Goal: Information Seeking & Learning: Understand process/instructions

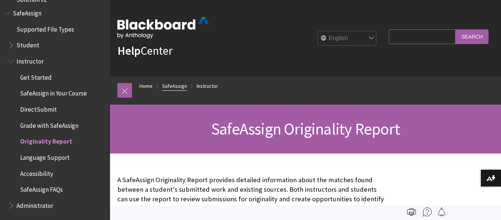
click at [182, 85] on link "SafeAssign" at bounding box center [174, 85] width 25 height 9
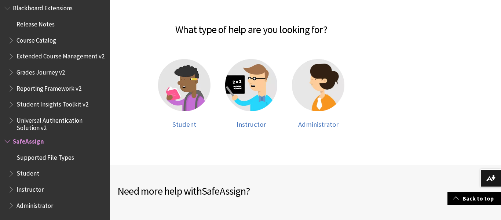
scroll to position [155, 0]
click at [180, 96] on img at bounding box center [184, 85] width 52 height 52
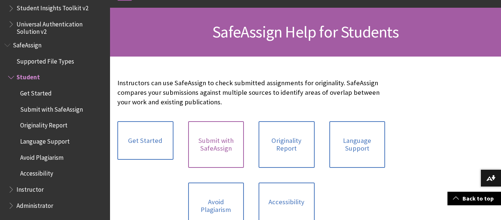
click at [218, 147] on link "Submit with SafeAssign" at bounding box center [216, 144] width 56 height 47
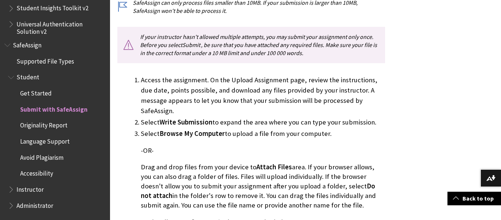
scroll to position [284, 0]
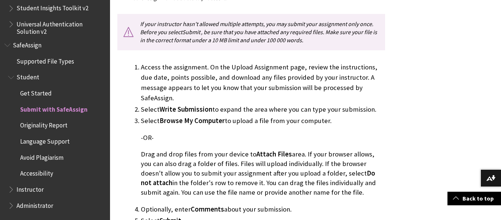
click at [50, 92] on span "Get Started" at bounding box center [59, 93] width 94 height 12
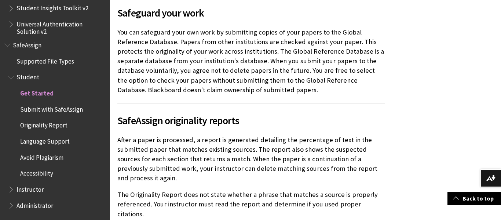
scroll to position [477, 0]
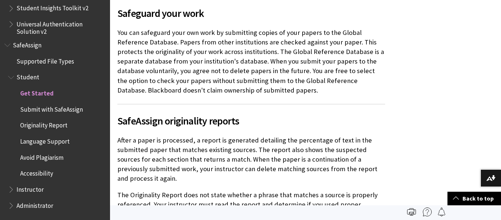
click at [81, 109] on span "Submit with SafeAssign" at bounding box center [59, 109] width 94 height 12
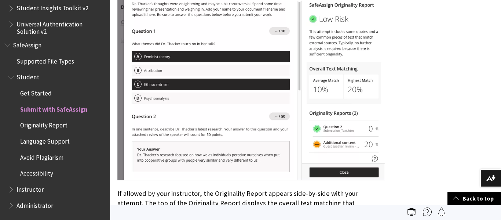
scroll to position [1323, 0]
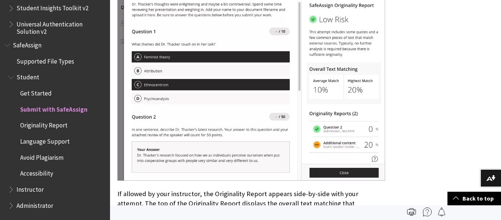
click at [57, 123] on span "Originality Report" at bounding box center [43, 124] width 47 height 10
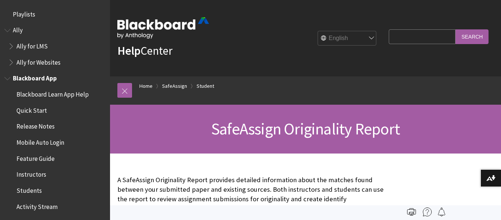
click at [40, 105] on span "Quick Start" at bounding box center [32, 109] width 30 height 10
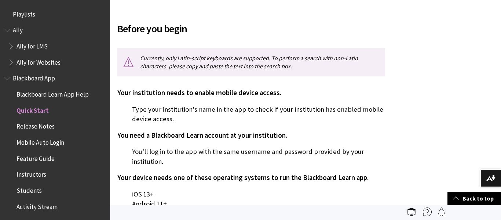
click at [278, 43] on div "Before you begin Currently, only Latin-script keyboards are supported. To perfo…" at bounding box center [251, 128] width 268 height 232
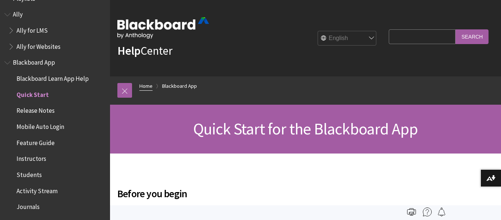
click at [146, 86] on link "Home" at bounding box center [145, 85] width 13 height 9
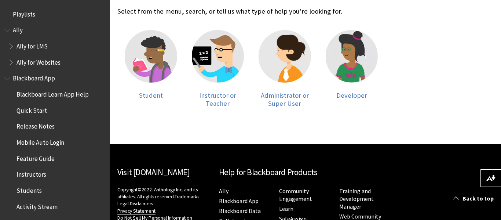
scroll to position [168, 0]
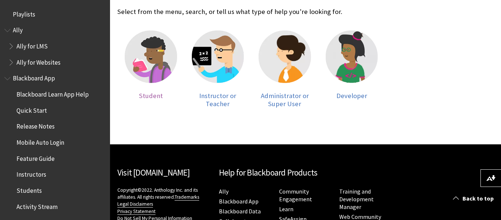
click at [147, 68] on img at bounding box center [151, 56] width 52 height 52
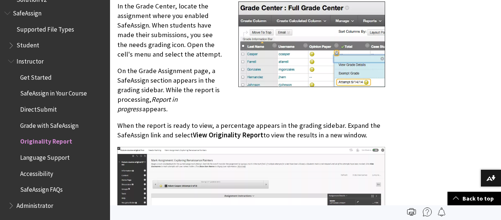
scroll to position [382, 0]
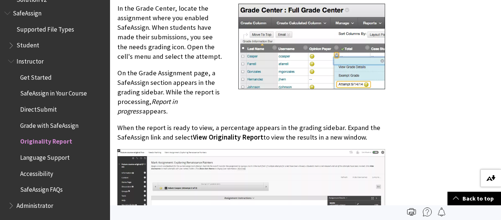
click at [490, 178] on img at bounding box center [490, 178] width 9 height 6
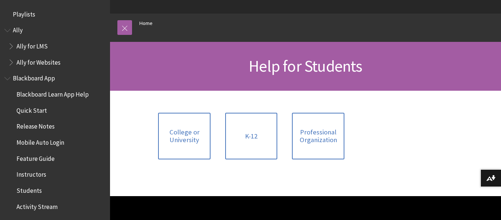
scroll to position [63, 0]
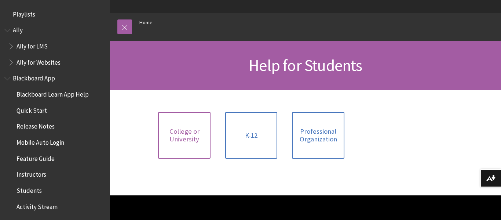
click at [181, 136] on span "College or University" at bounding box center [185, 135] width 44 height 16
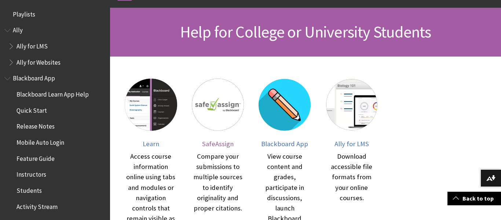
click at [222, 140] on span "SafeAssign" at bounding box center [218, 143] width 32 height 8
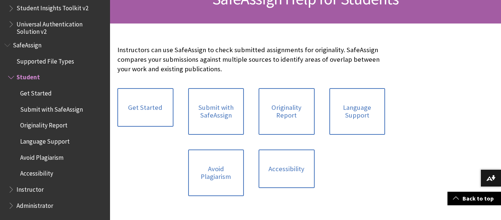
scroll to position [128, 0]
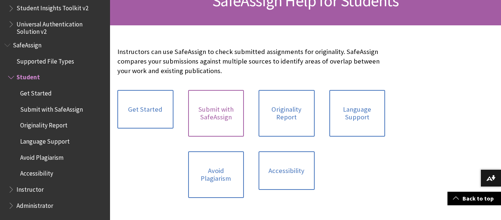
click at [217, 110] on link "Submit with SafeAssign" at bounding box center [216, 113] width 56 height 47
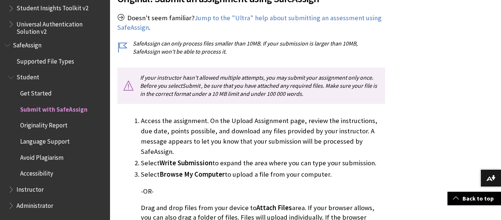
scroll to position [231, 0]
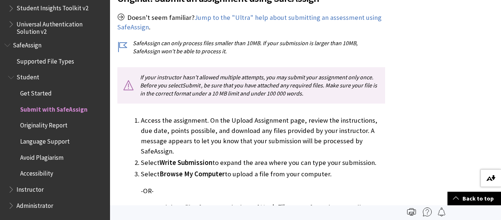
click at [491, 174] on button "Download alternative formats ..." at bounding box center [491, 178] width 21 height 18
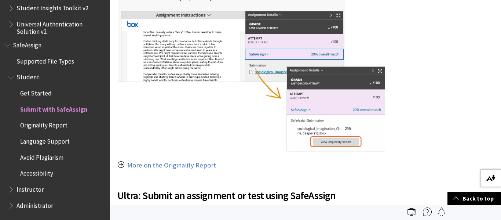
scroll to position [696, 0]
